Goal: Navigation & Orientation: Find specific page/section

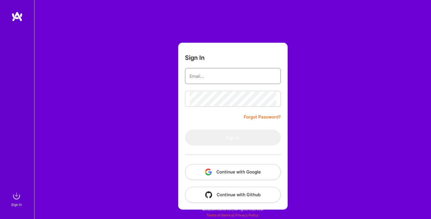
click at [197, 75] on input "email" at bounding box center [233, 76] width 87 height 15
type input "[PERSON_NAME][EMAIL_ADDRESS][PERSON_NAME][DOMAIN_NAME]"
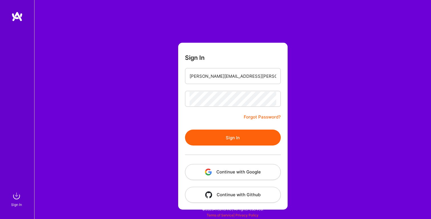
click at [198, 140] on button "Sign In" at bounding box center [233, 138] width 96 height 16
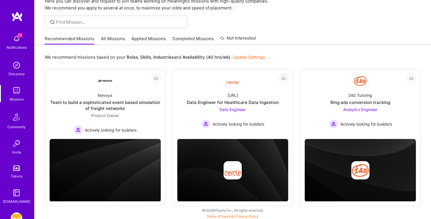
scroll to position [28, 0]
